Goal: Task Accomplishment & Management: Manage account settings

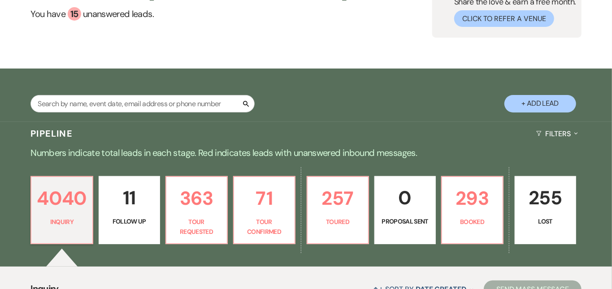
scroll to position [151, 0]
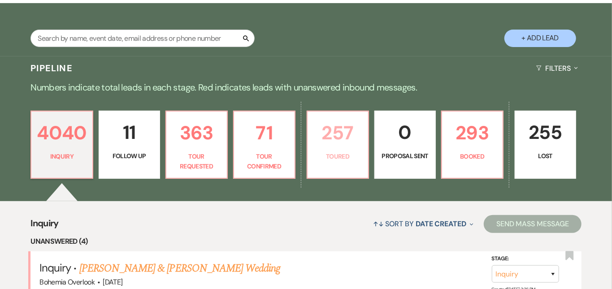
click at [363, 139] on p "257" at bounding box center [338, 133] width 50 height 30
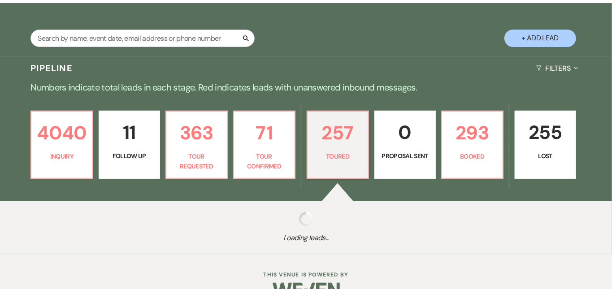
select select "5"
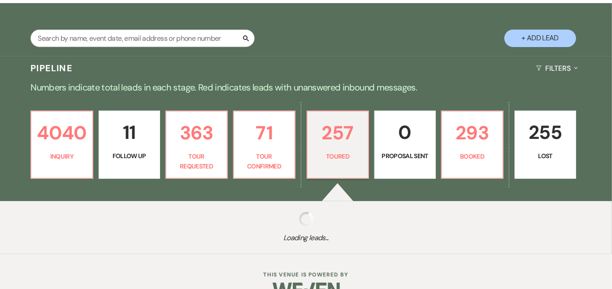
select select "5"
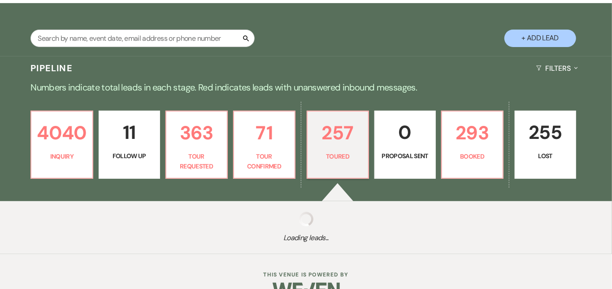
select select "5"
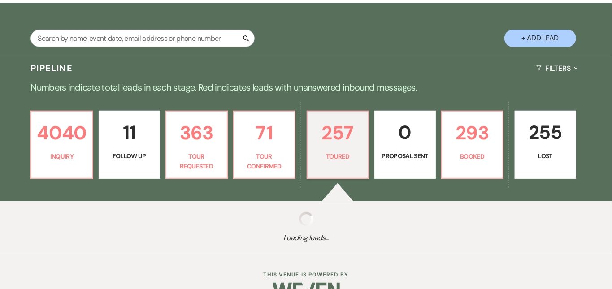
select select "5"
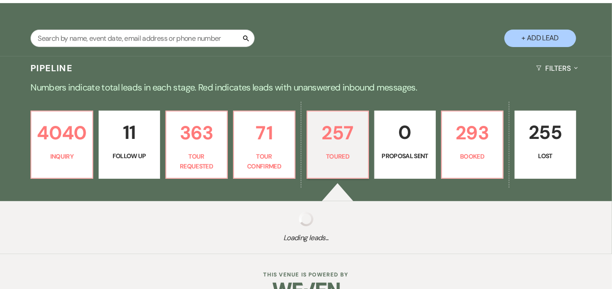
select select "5"
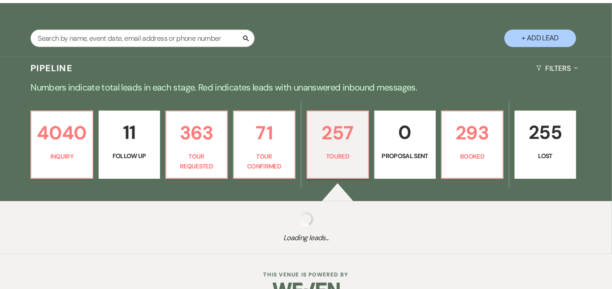
select select "5"
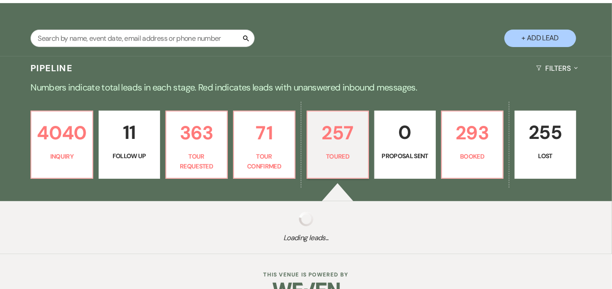
select select "5"
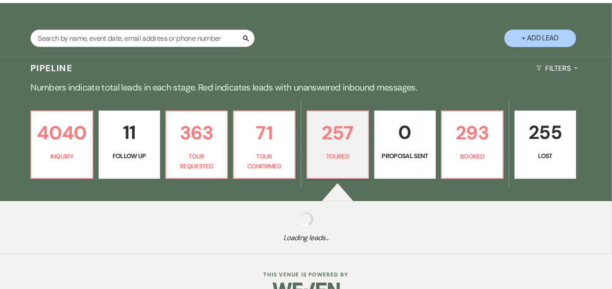
select select "5"
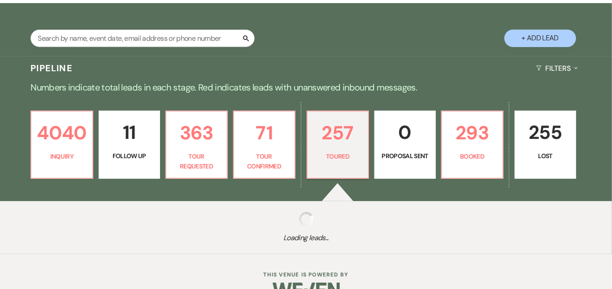
select select "5"
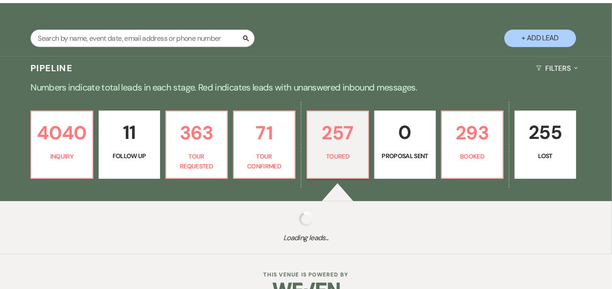
select select "5"
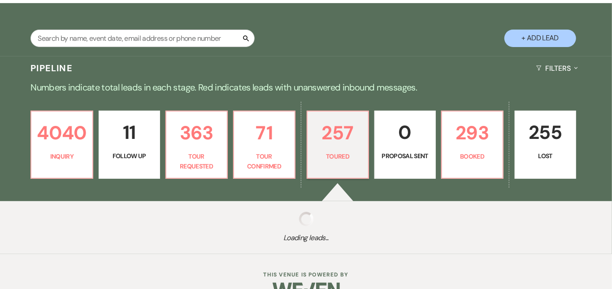
select select "5"
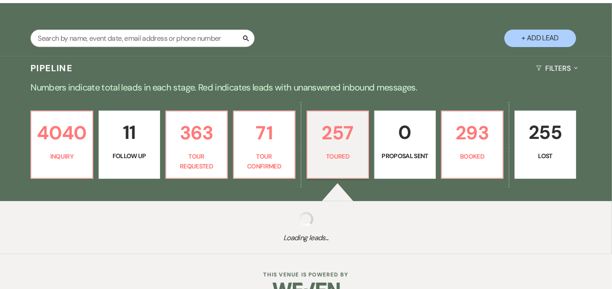
select select "5"
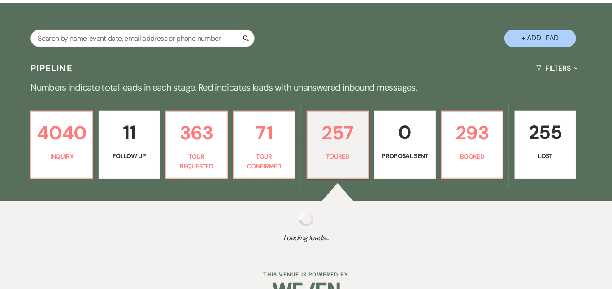
select select "5"
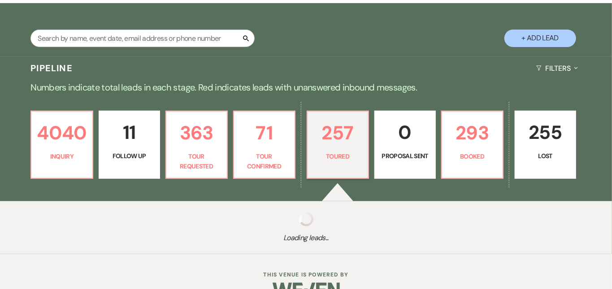
select select "5"
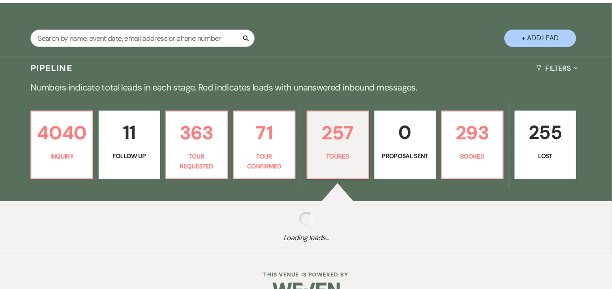
select select "5"
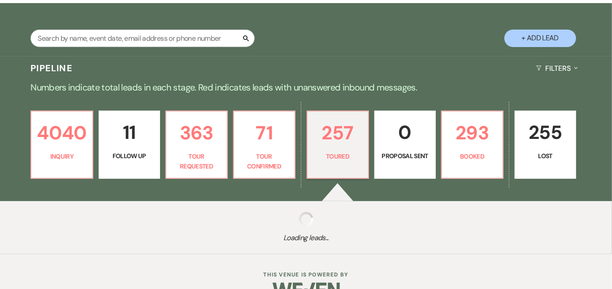
select select "5"
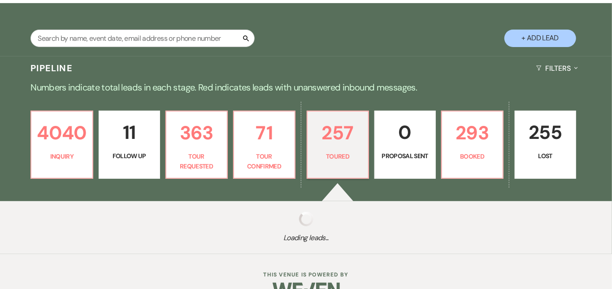
select select "5"
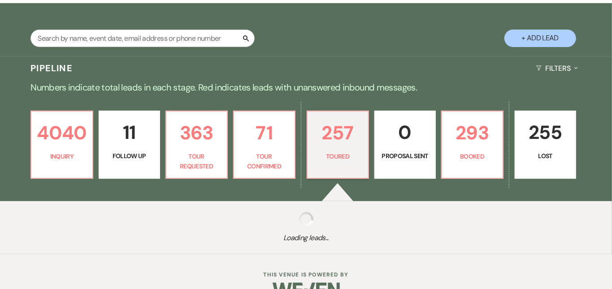
select select "5"
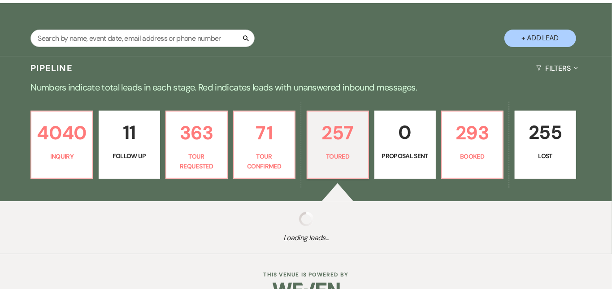
select select "5"
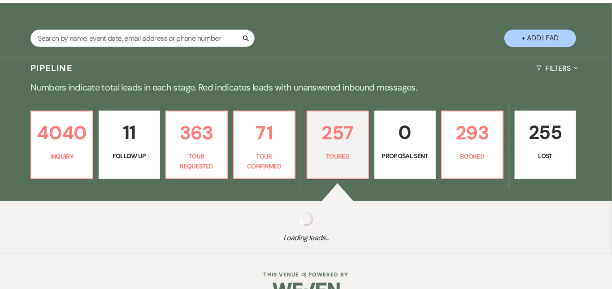
select select "5"
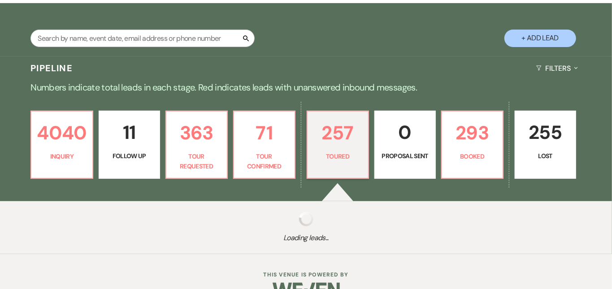
select select "5"
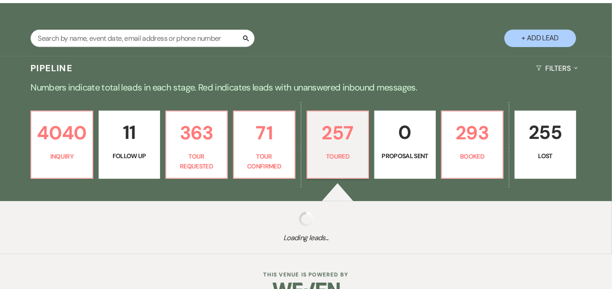
select select "5"
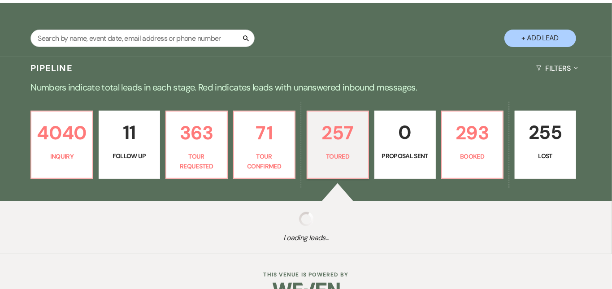
select select "5"
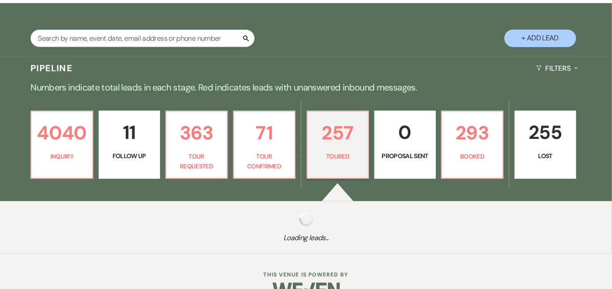
select select "5"
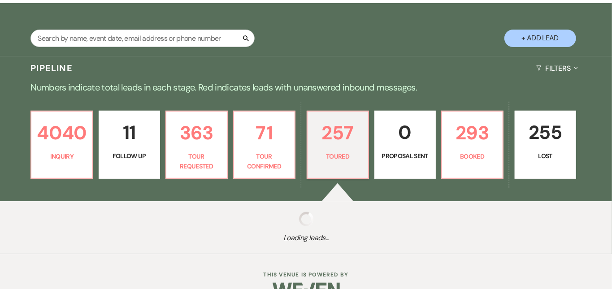
select select "5"
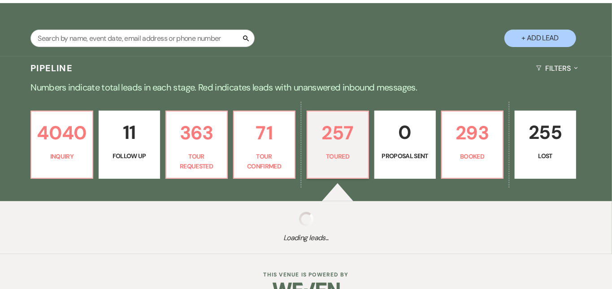
select select "5"
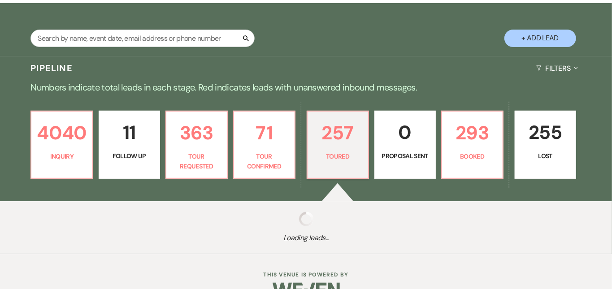
select select "5"
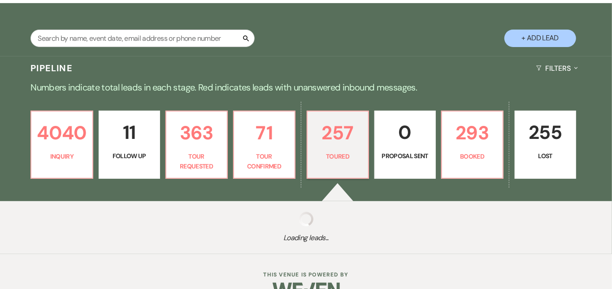
select select "5"
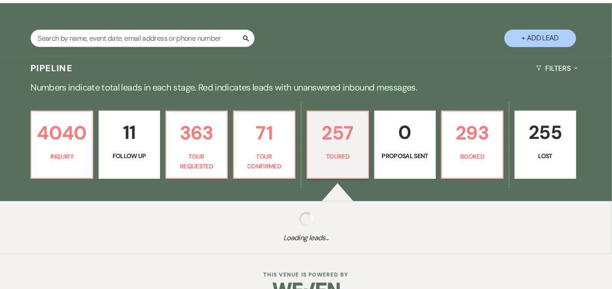
select select "5"
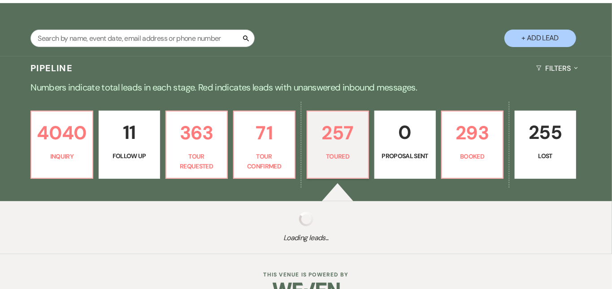
select select "5"
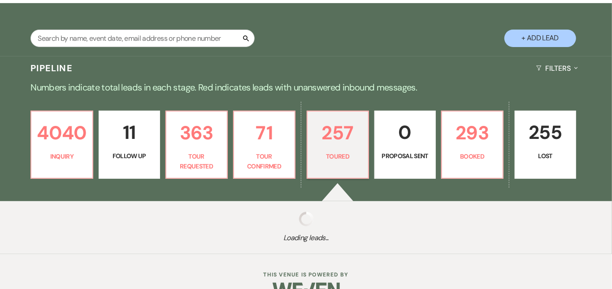
select select "5"
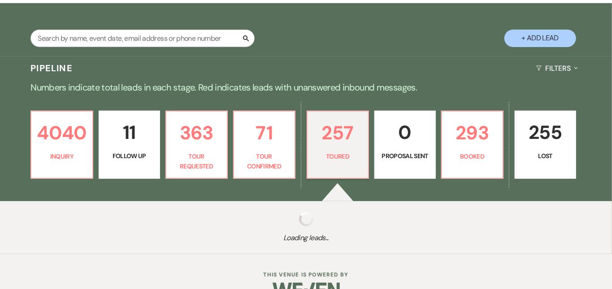
select select "5"
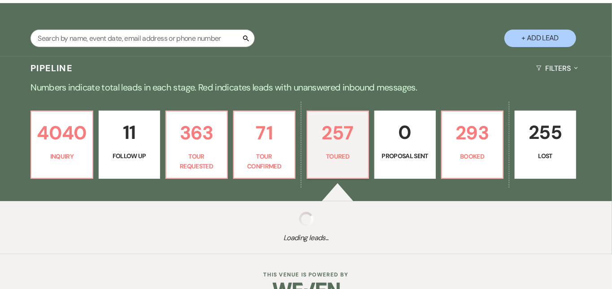
select select "5"
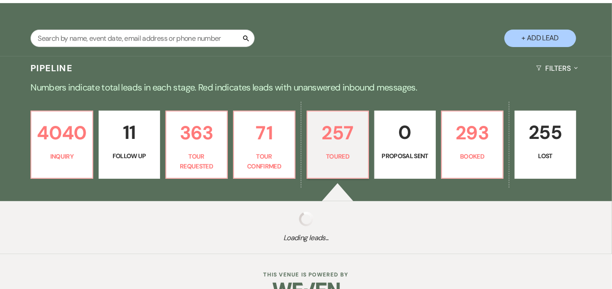
select select "5"
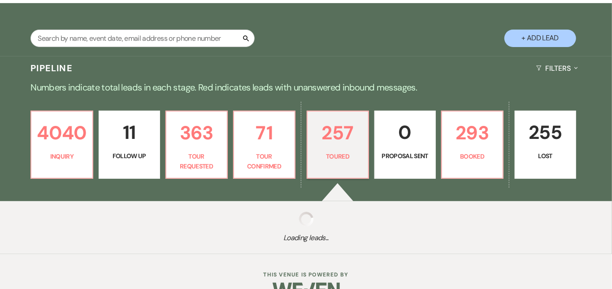
select select "5"
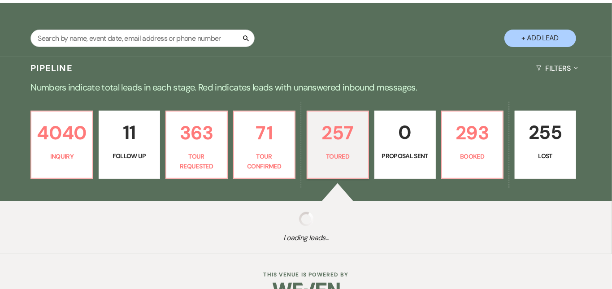
select select "5"
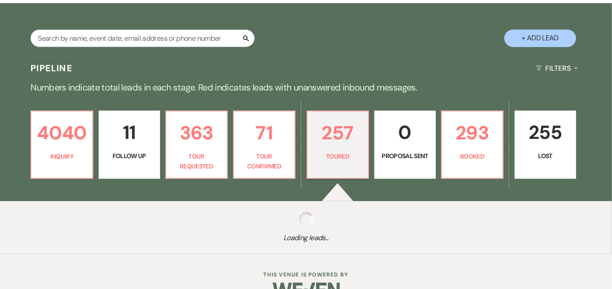
select select "5"
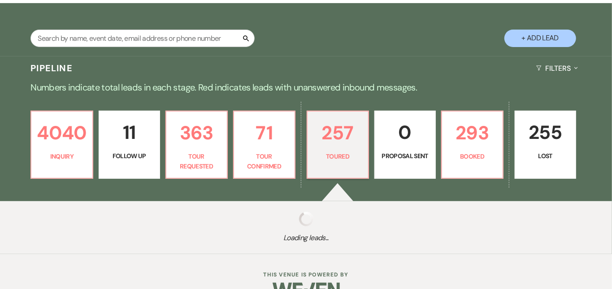
select select "5"
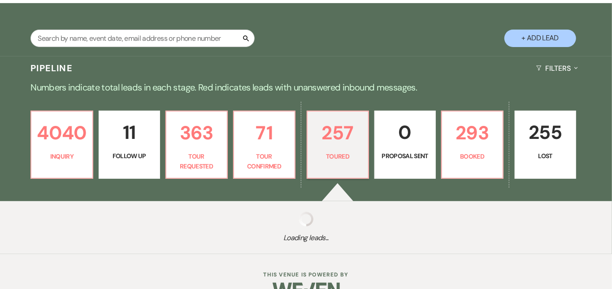
select select "5"
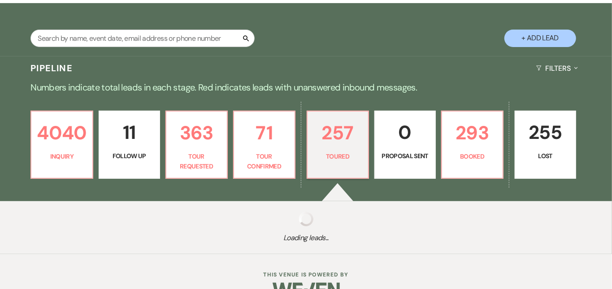
select select "5"
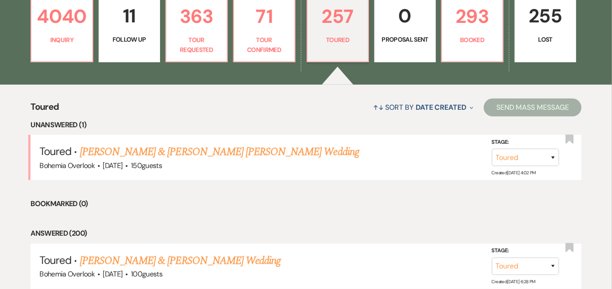
scroll to position [268, 0]
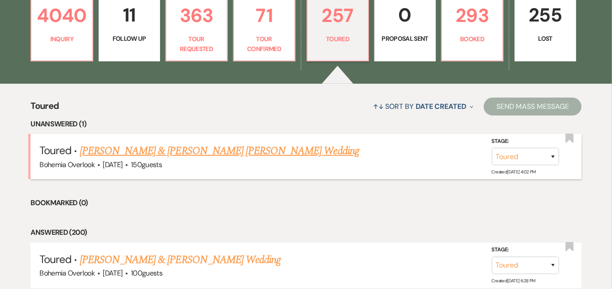
click at [230, 143] on link "[PERSON_NAME] & [PERSON_NAME] [PERSON_NAME] Wedding" at bounding box center [219, 151] width 279 height 16
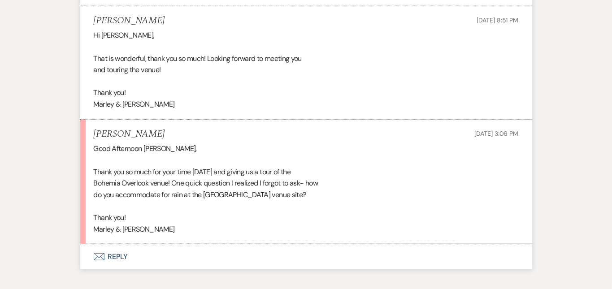
scroll to position [2216, 0]
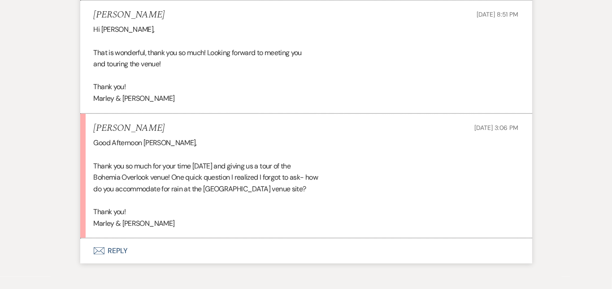
click at [160, 239] on button "Envelope Reply" at bounding box center [306, 251] width 452 height 25
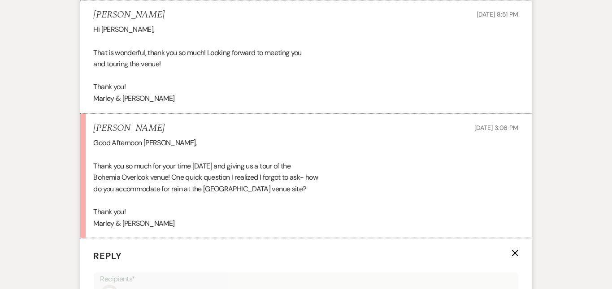
scroll to position [2357, 0]
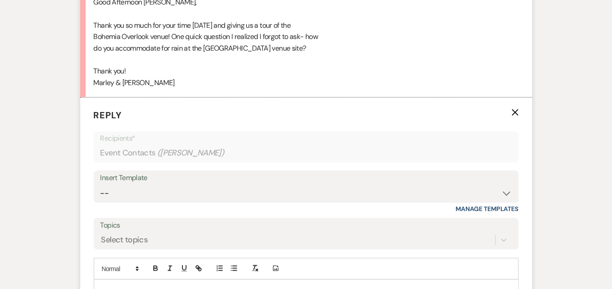
click at [161, 280] on div at bounding box center [306, 290] width 424 height 21
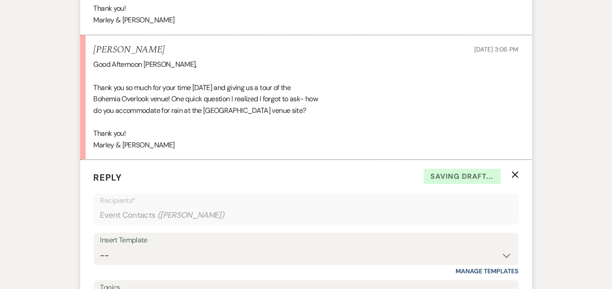
scroll to position [2261, 0]
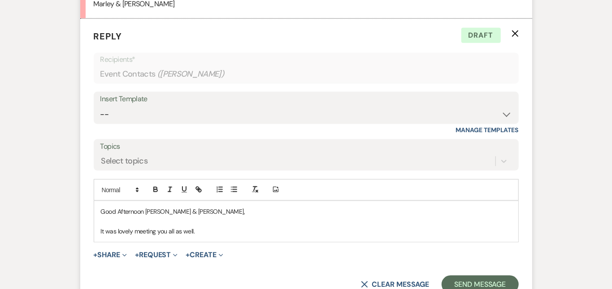
scroll to position [2436, 0]
click at [193, 226] on p "It was lovely meeting you all as well." at bounding box center [306, 231] width 411 height 10
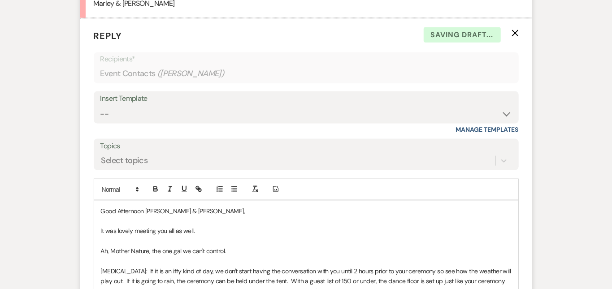
scroll to position [2438, 0]
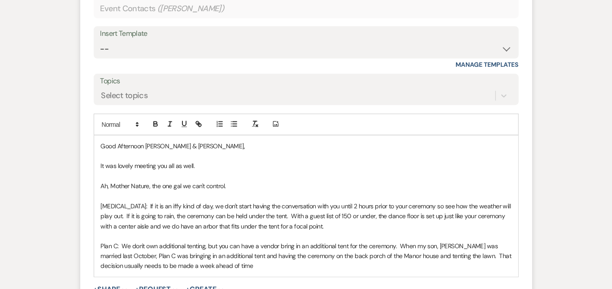
scroll to position [2511, 0]
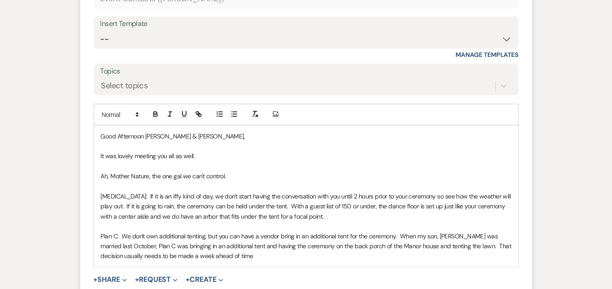
click at [251, 231] on p "Plan C: We don't own additional tenting, but you can have a vendor bring in an …" at bounding box center [306, 246] width 411 height 30
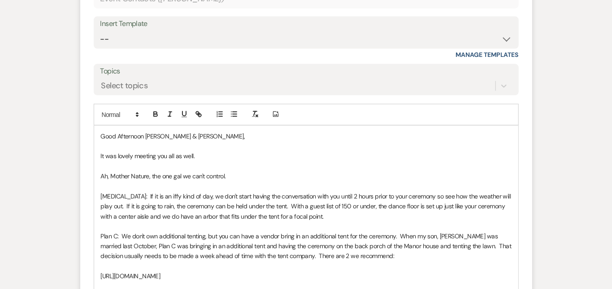
click at [212, 231] on p "Plan C: We don't own additional tenting, but you can have a vendor bring in an …" at bounding box center [306, 246] width 411 height 30
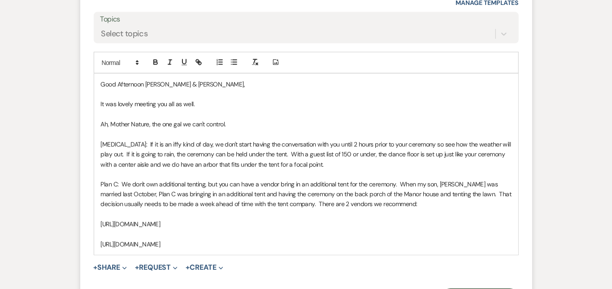
scroll to position [2569, 0]
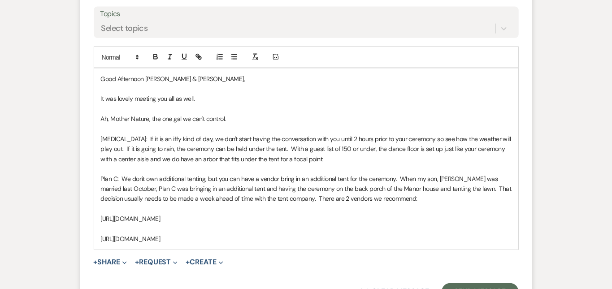
click at [438, 235] on p "[URL][DOMAIN_NAME]" at bounding box center [306, 240] width 411 height 10
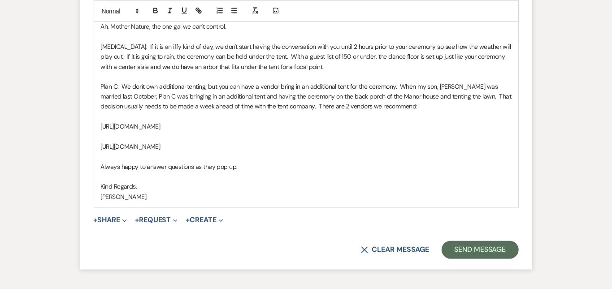
scroll to position [2663, 0]
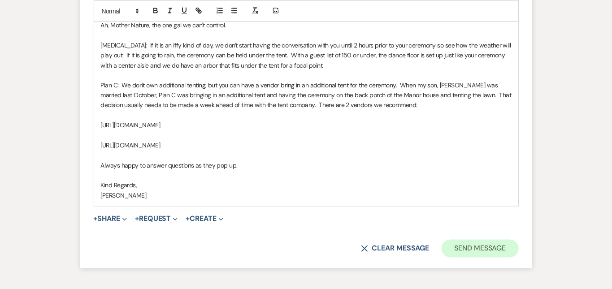
click at [515, 240] on button "Send Message" at bounding box center [480, 249] width 77 height 18
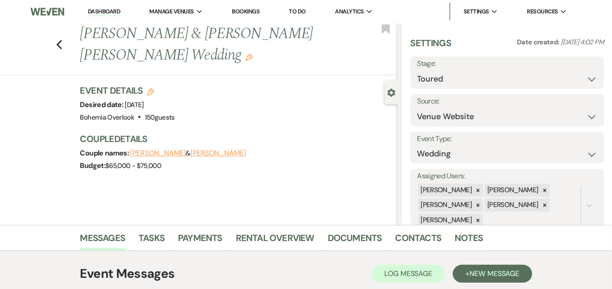
scroll to position [0, 0]
click at [108, 11] on link "Dashboard" at bounding box center [104, 12] width 32 height 9
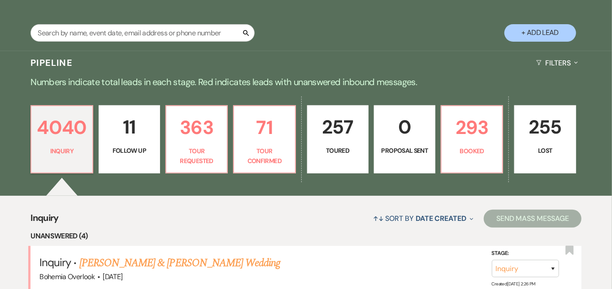
scroll to position [182, 0]
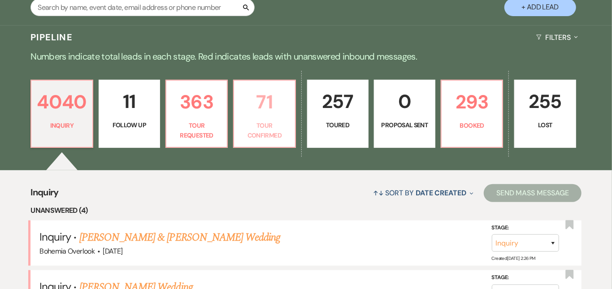
click at [263, 91] on p "71" at bounding box center [264, 102] width 50 height 30
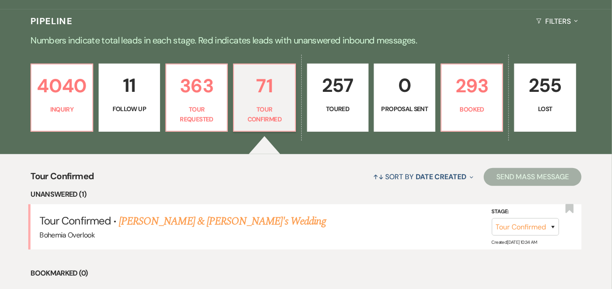
scroll to position [204, 0]
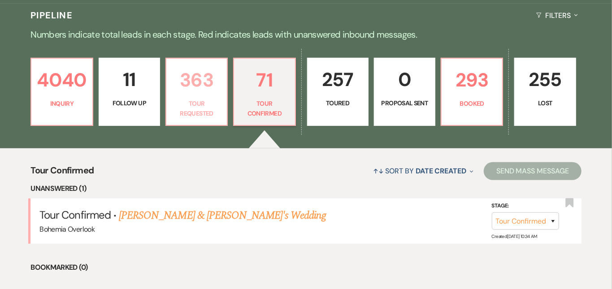
click at [201, 76] on p "363" at bounding box center [197, 80] width 50 height 30
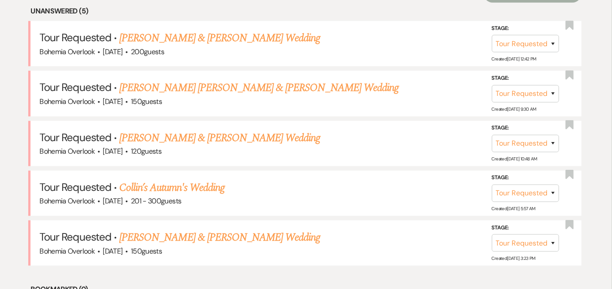
scroll to position [421, 0]
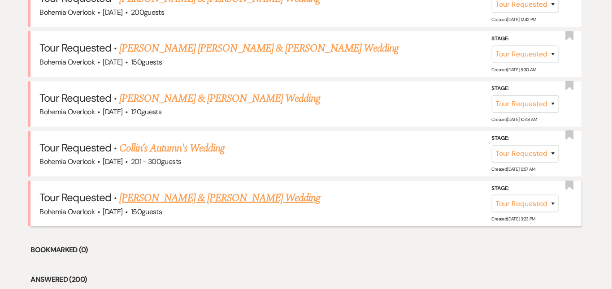
click at [219, 190] on link "[PERSON_NAME] & [PERSON_NAME] Wedding" at bounding box center [219, 198] width 201 height 16
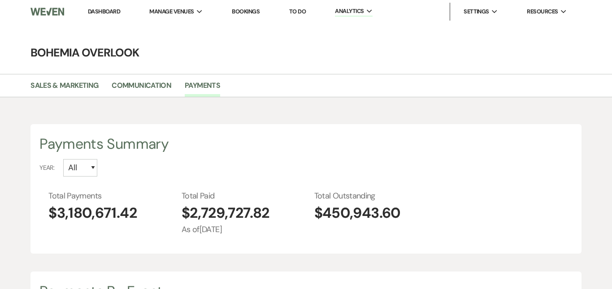
select select "2025"
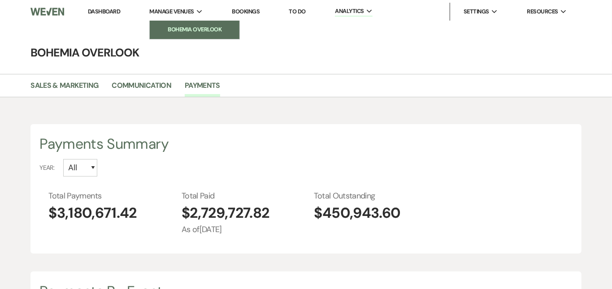
click at [178, 26] on li "Bohemia Overlook" at bounding box center [194, 29] width 81 height 9
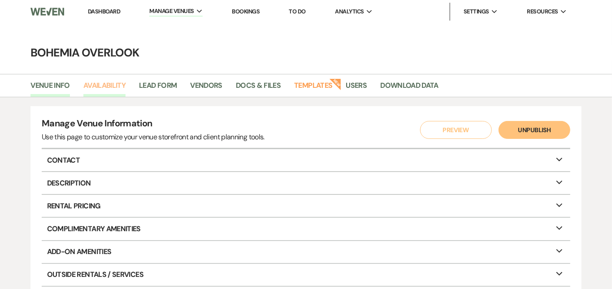
click at [112, 83] on link "Availability" at bounding box center [104, 88] width 42 height 17
select select "3"
select select "2026"
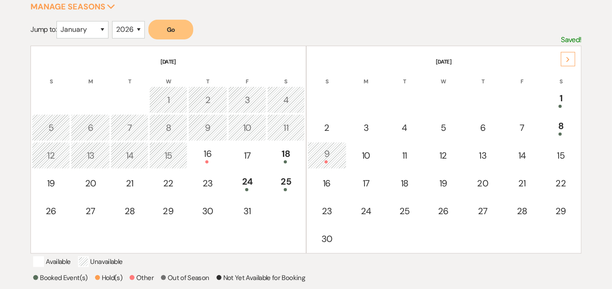
scroll to position [156, 0]
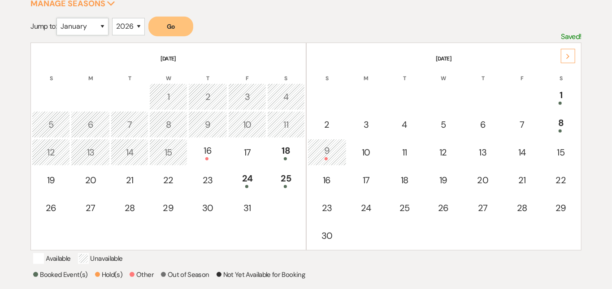
select select "5"
click at [173, 25] on button "Go" at bounding box center [170, 27] width 45 height 20
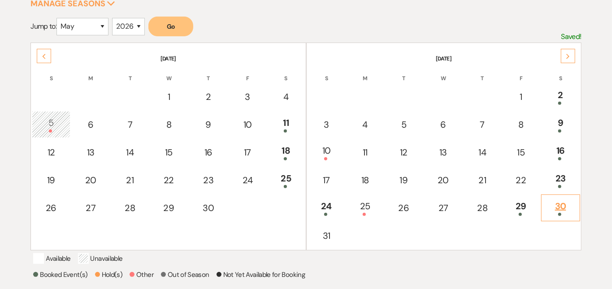
click at [569, 207] on div "30" at bounding box center [560, 208] width 29 height 17
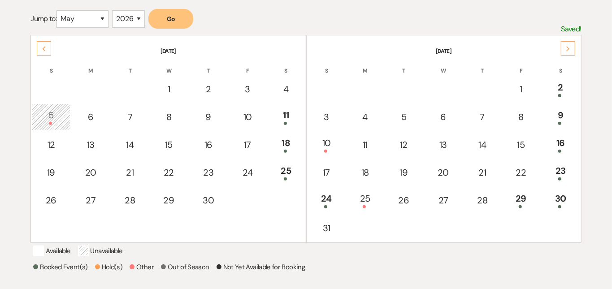
scroll to position [160, 0]
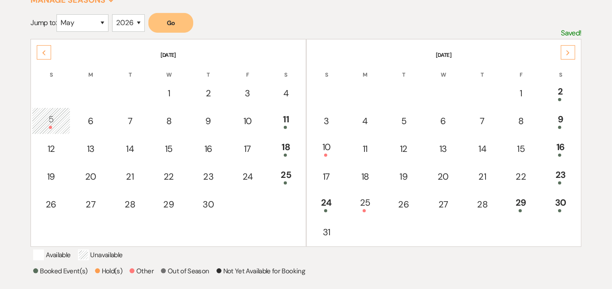
click at [572, 58] on div "Next" at bounding box center [568, 52] width 14 height 14
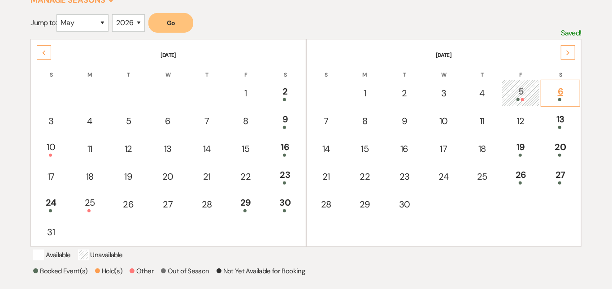
click at [563, 89] on div "6" at bounding box center [560, 93] width 29 height 17
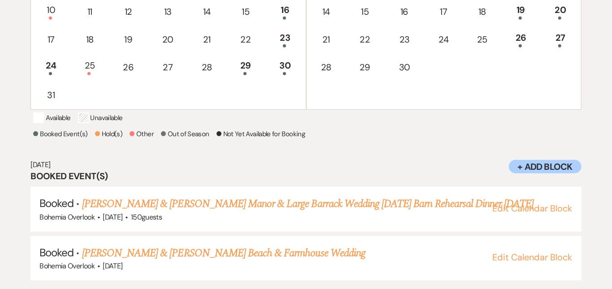
scroll to position [320, 0]
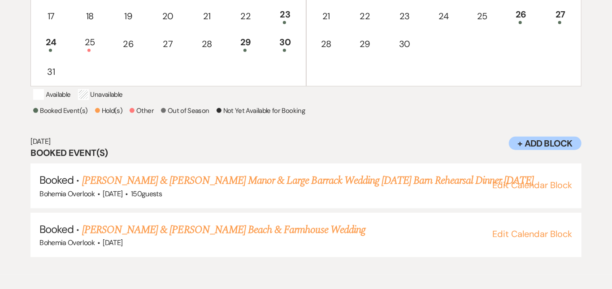
click at [433, 136] on div "Select the dates below when your property (the Bohemia Overlook ) is not availa…" at bounding box center [305, 26] width 551 height 481
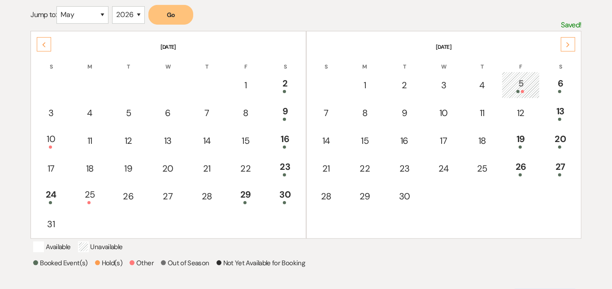
scroll to position [167, 0]
click at [244, 187] on td "29" at bounding box center [245, 197] width 38 height 27
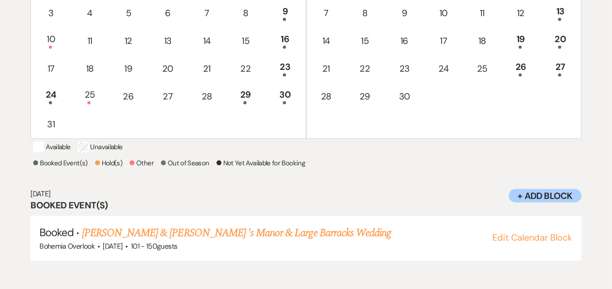
click at [370, 155] on div "Available Unavailable" at bounding box center [306, 148] width 546 height 13
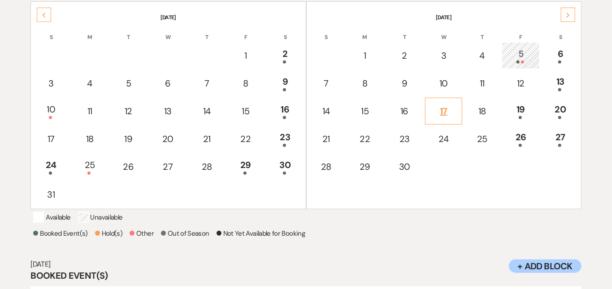
scroll to position [196, 0]
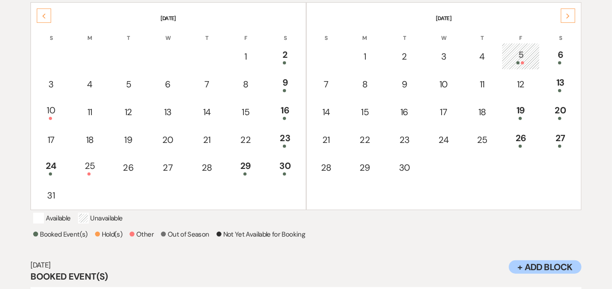
click at [518, 52] on div "5" at bounding box center [521, 56] width 28 height 17
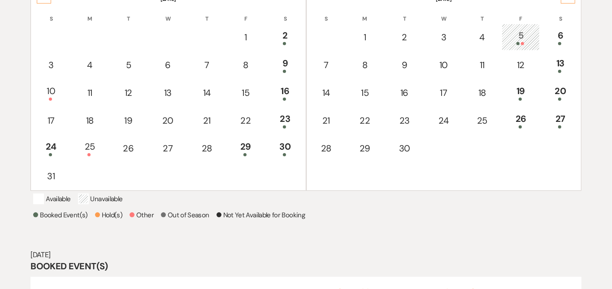
scroll to position [180, 0]
